Goal: Task Accomplishment & Management: Use online tool/utility

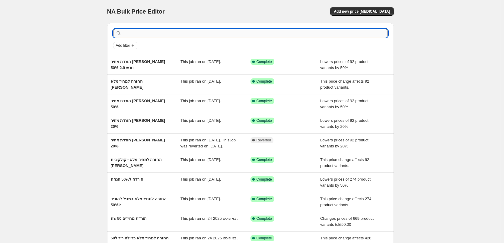
click at [197, 33] on input "text" at bounding box center [255, 33] width 265 height 8
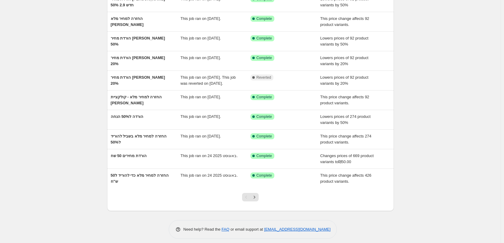
scroll to position [74, 0]
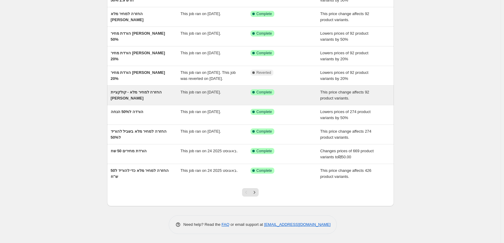
click at [199, 95] on div "This job ran on [DATE]." at bounding box center [215, 95] width 70 height 12
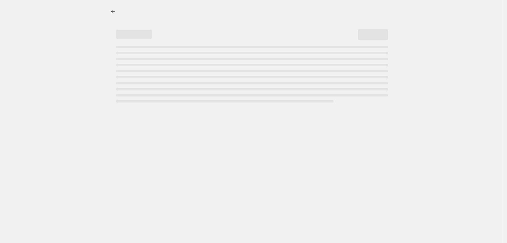
select select "ecap"
select select "remove"
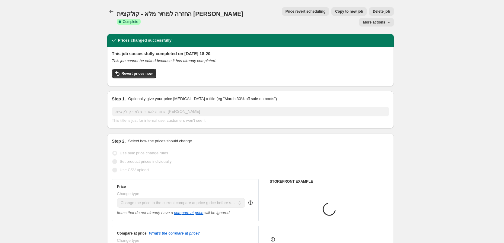
select select "collection"
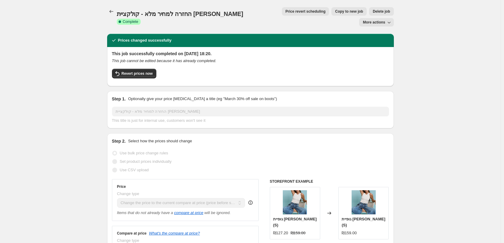
click at [331, 9] on button "Copy to new job" at bounding box center [348, 11] width 35 height 8
select select "ecap"
select select "remove"
select select "collection"
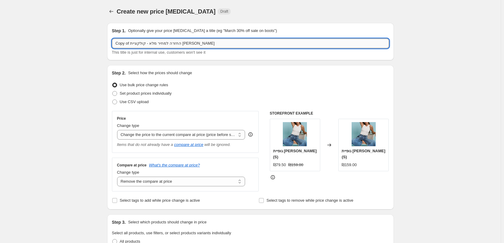
drag, startPoint x: 160, startPoint y: 43, endPoint x: 119, endPoint y: 43, distance: 41.9
click at [119, 43] on input "Copy of החזרה למחיר מלא - קולקציית [PERSON_NAME]" at bounding box center [250, 44] width 277 height 10
click at [118, 43] on input "Copy of החזרה למחיר מלא - קולקציית [PERSON_NAME]" at bounding box center [250, 44] width 277 height 10
drag, startPoint x: 116, startPoint y: 43, endPoint x: 167, endPoint y: 43, distance: 51.0
click at [167, 43] on input "Copy of החזרה למחיר מלא - קולקציית [PERSON_NAME]" at bounding box center [250, 44] width 277 height 10
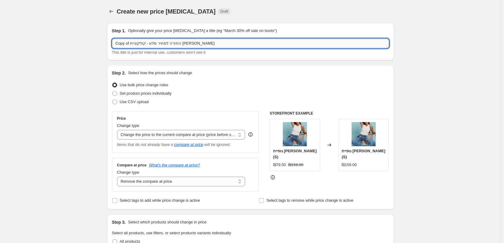
click at [167, 43] on input "Copy of החזרה למחיר מלא - קולקציית [PERSON_NAME]" at bounding box center [250, 44] width 277 height 10
drag, startPoint x: 157, startPoint y: 43, endPoint x: 141, endPoint y: 43, distance: 16.0
click at [141, 43] on input "Copy of החזרה למחיר מלא - קולקציית [PERSON_NAME]" at bounding box center [250, 44] width 277 height 10
drag, startPoint x: 141, startPoint y: 43, endPoint x: 117, endPoint y: 43, distance: 23.8
click at [117, 43] on input "Copy of החזרה למחיר מלא - [PERSON_NAME]" at bounding box center [250, 44] width 277 height 10
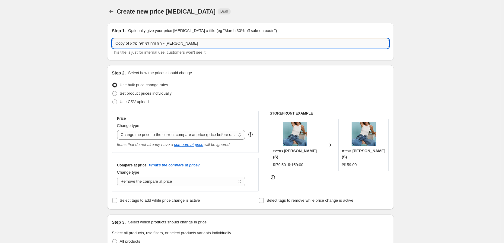
click at [116, 42] on input "Copy of החזרה למחיר מלא - [PERSON_NAME]" at bounding box center [250, 44] width 277 height 10
drag, startPoint x: 115, startPoint y: 42, endPoint x: 132, endPoint y: 42, distance: 17.5
click at [132, 42] on input "of החזרה למחיר מלא - [PERSON_NAME]" at bounding box center [250, 44] width 277 height 10
click at [133, 42] on input "of החזרה למחיר מלא - [PERSON_NAME]" at bounding box center [250, 44] width 277 height 10
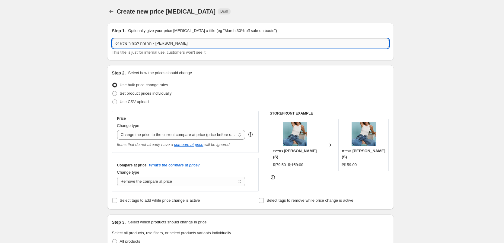
drag, startPoint x: 132, startPoint y: 43, endPoint x: 128, endPoint y: 44, distance: 4.2
click at [128, 44] on input "of החזרה למחיר מלא - [PERSON_NAME]" at bounding box center [250, 44] width 277 height 10
click at [123, 44] on input "of החזרה למחיר מלא - [PERSON_NAME]" at bounding box center [250, 44] width 277 height 10
drag, startPoint x: 122, startPoint y: 44, endPoint x: 126, endPoint y: 44, distance: 4.5
click at [126, 44] on input "of החזרה למחיר מלא - [PERSON_NAME]" at bounding box center [250, 44] width 277 height 10
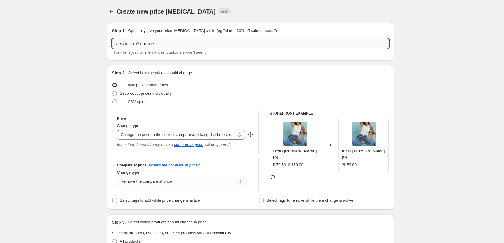
drag, startPoint x: 117, startPoint y: 43, endPoint x: 121, endPoint y: 43, distance: 4.5
click at [121, 43] on input "of החזרה למחיר מלא -" at bounding box center [250, 44] width 277 height 10
type input "הורדה ךהחזרה למחיר מלא -"
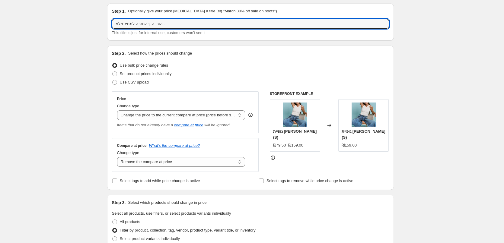
scroll to position [30, 0]
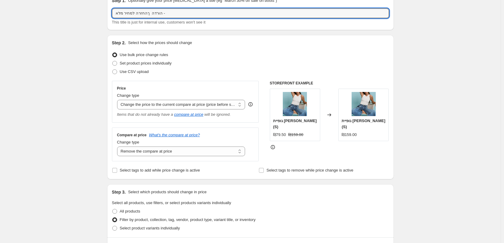
drag, startPoint x: 168, startPoint y: 12, endPoint x: 100, endPoint y: 9, distance: 67.3
type input "ח"
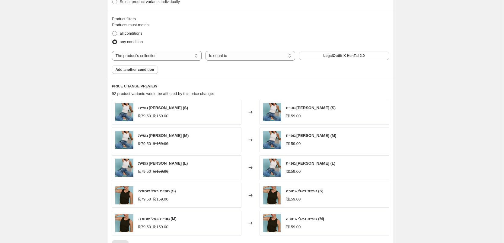
scroll to position [274, 0]
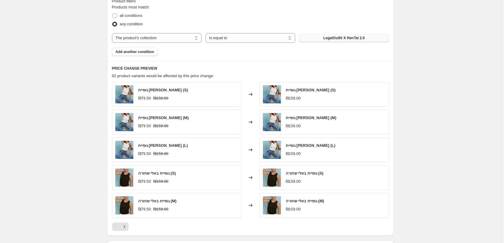
type input "החזרה למחיר מלא בשביל הורדה ל100 ש"ח"
click at [327, 39] on span "LegalOutfit X HenTal 2.0" at bounding box center [343, 38] width 41 height 5
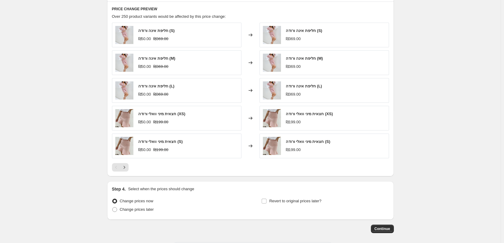
scroll to position [361, 0]
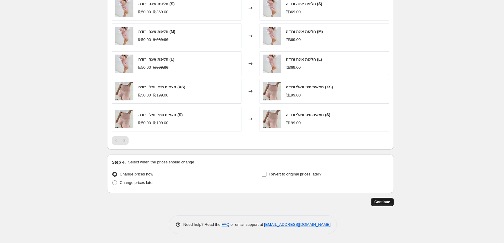
click at [388, 202] on span "Continue" at bounding box center [382, 202] width 16 height 5
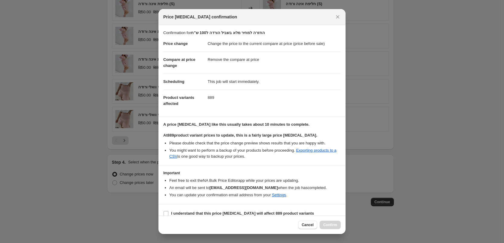
scroll to position [7, 0]
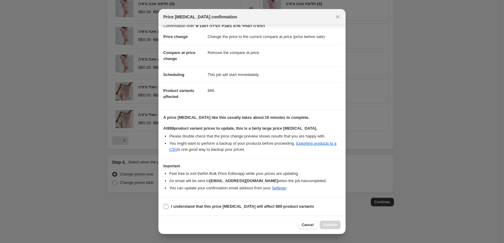
click at [168, 207] on input "I understand that this price [MEDICAL_DATA] will affect 889 product variants" at bounding box center [165, 206] width 5 height 5
checkbox input "true"
click at [332, 226] on span "Confirm" at bounding box center [330, 225] width 14 height 5
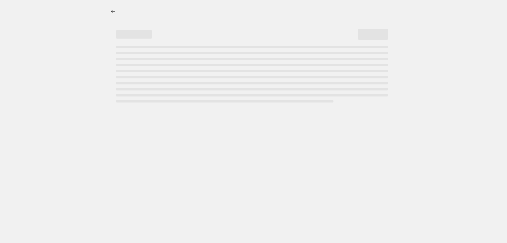
select select "ecap"
select select "remove"
select select "collection"
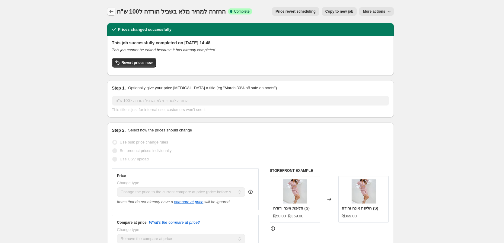
click at [113, 10] on icon "Price change jobs" at bounding box center [111, 11] width 6 height 6
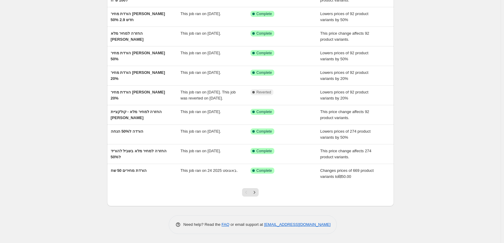
scroll to position [74, 0]
click at [254, 192] on icon "Next" at bounding box center [254, 192] width 6 height 6
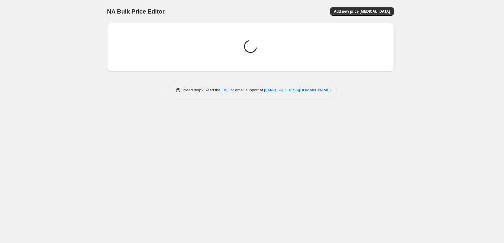
scroll to position [0, 0]
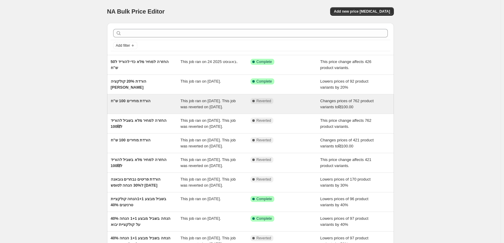
click at [139, 104] on div "הורדת מחירים 100 ש"ח" at bounding box center [146, 104] width 70 height 12
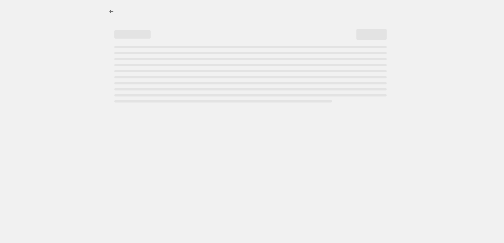
select select "collection"
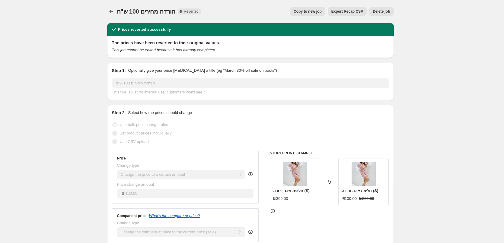
click at [316, 14] on button "Copy to new job" at bounding box center [307, 11] width 35 height 8
select select "collection"
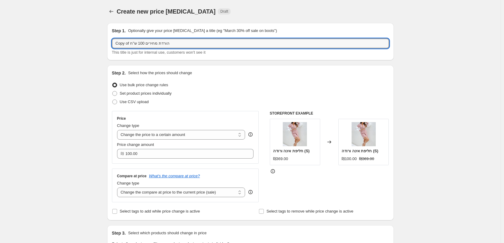
drag, startPoint x: 131, startPoint y: 44, endPoint x: 113, endPoint y: 44, distance: 18.7
click at [113, 44] on div "Step 1. Optionally give your price [MEDICAL_DATA] a title (eg "March 30% off sa…" at bounding box center [250, 41] width 287 height 37
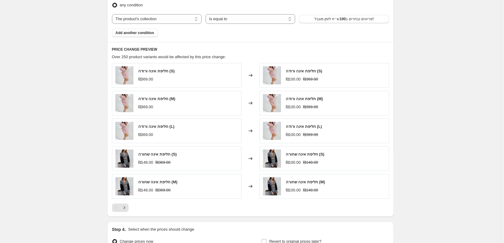
scroll to position [303, 0]
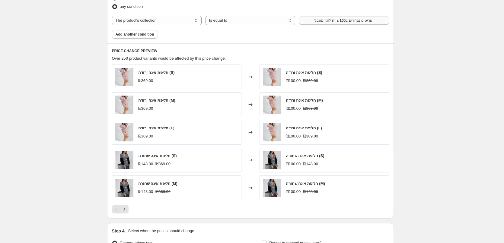
type input "הורדת מחירים 100 ש"ח"
click at [348, 18] on button "פריטים נבחרים ב100ש״ח לזמן מוגבל!" at bounding box center [344, 20] width 90 height 8
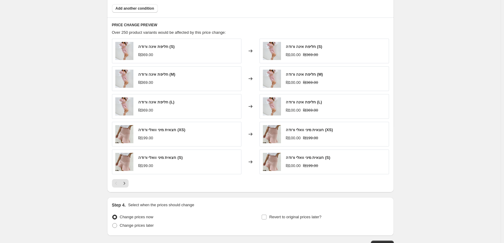
scroll to position [372, 0]
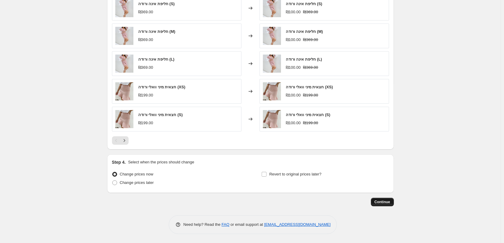
click at [383, 204] on span "Continue" at bounding box center [382, 202] width 16 height 5
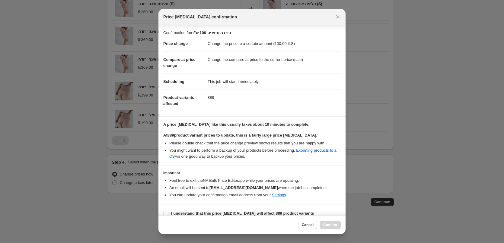
scroll to position [7, 0]
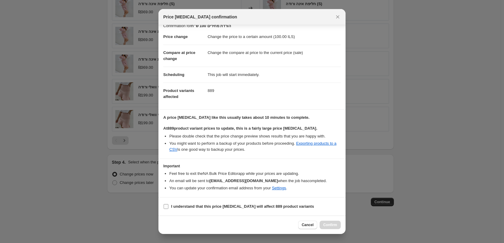
click at [166, 208] on input "I understand that this price [MEDICAL_DATA] will affect 889 product variants" at bounding box center [165, 206] width 5 height 5
checkbox input "true"
click at [334, 221] on button "Confirm" at bounding box center [329, 225] width 21 height 8
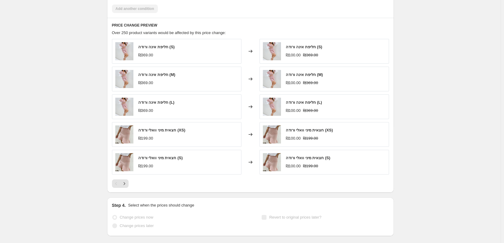
scroll to position [388, 0]
